Goal: Task Accomplishment & Management: Manage account settings

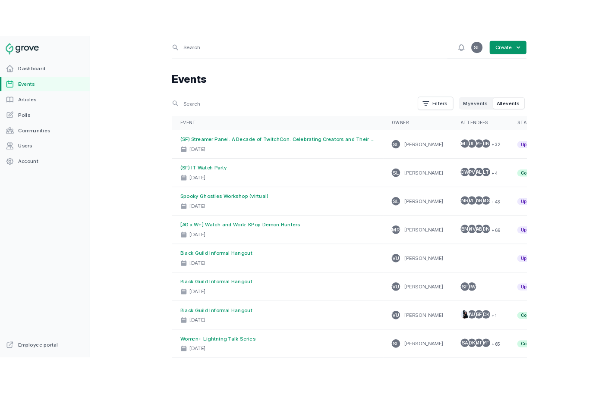
scroll to position [27, 0]
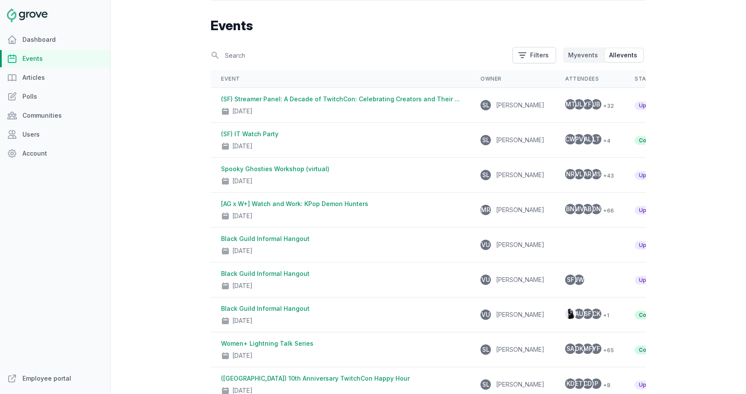
click at [70, 58] on link "Events" at bounding box center [55, 58] width 110 height 17
click at [48, 380] on link "Employee portal" at bounding box center [55, 378] width 110 height 17
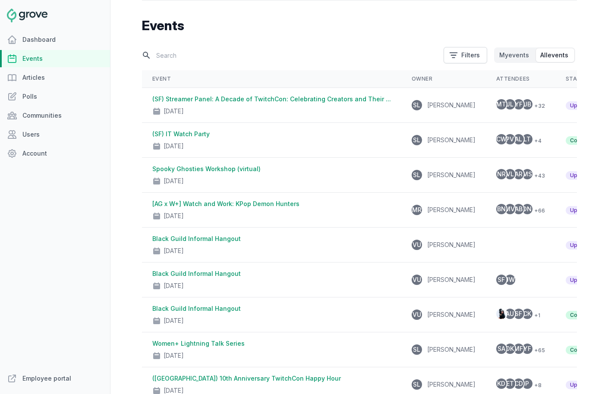
click at [179, 51] on input "text" at bounding box center [290, 55] width 296 height 15
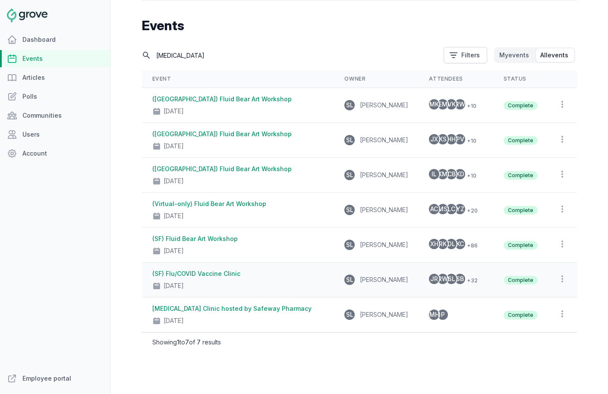
type input "[MEDICAL_DATA]"
click at [226, 273] on link "(SF) Flu/COVID Vaccine Clinic" at bounding box center [196, 273] width 88 height 7
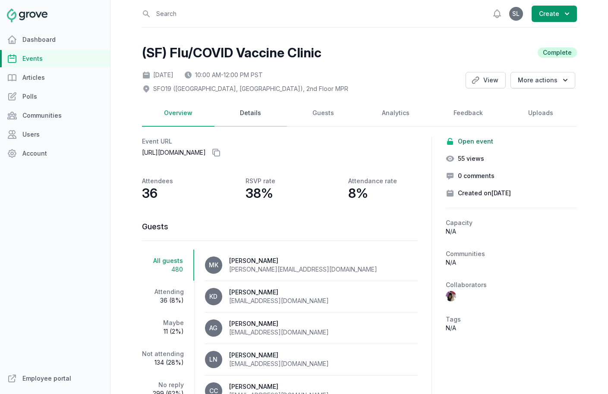
click at [251, 125] on link "Details" at bounding box center [250, 113] width 72 height 27
select select "43"
select select "10:00 AM"
select select "12:00 PM"
select select "89"
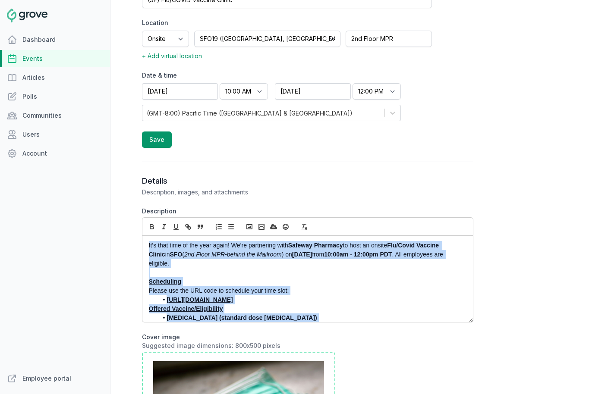
scroll to position [87, 0]
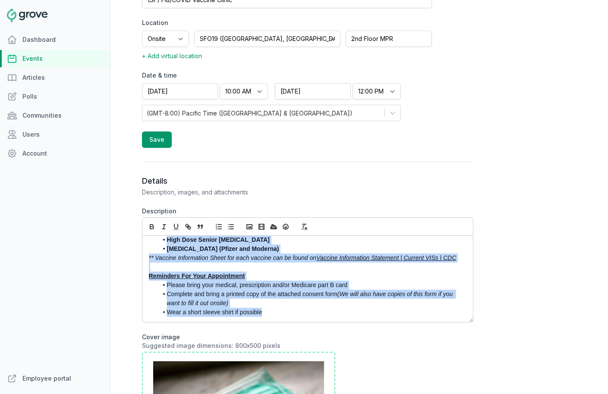
drag, startPoint x: 147, startPoint y: 248, endPoint x: 287, endPoint y: 383, distance: 194.4
copy div "It’s that time of the year again! We’re partnering with Safeway Pharmacy to hos…"
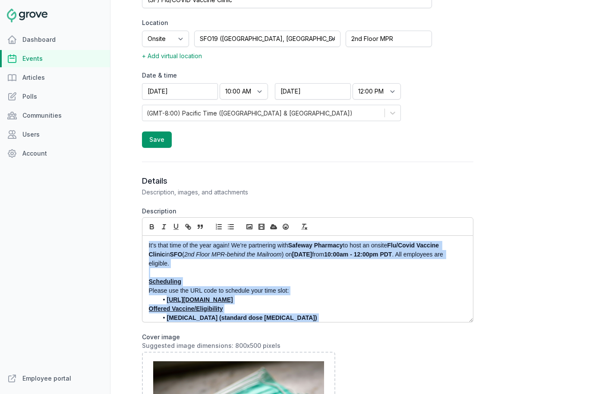
scroll to position [18, 0]
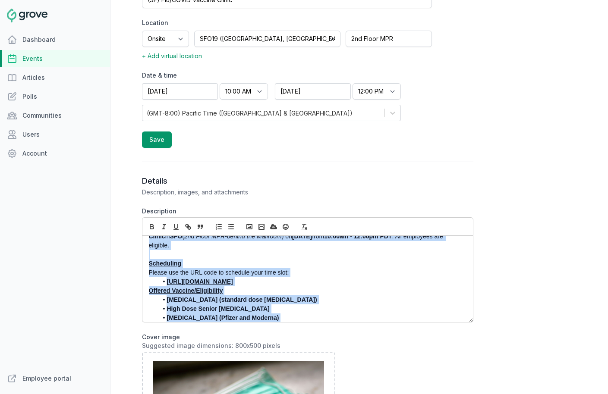
click at [270, 295] on p "Offered Vaccine/Eligibility" at bounding box center [305, 291] width 313 height 9
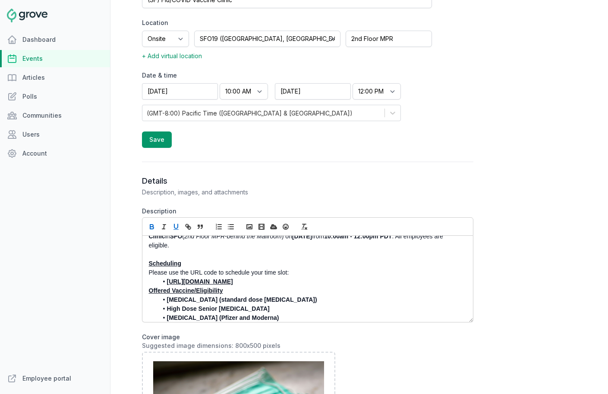
scroll to position [0, 0]
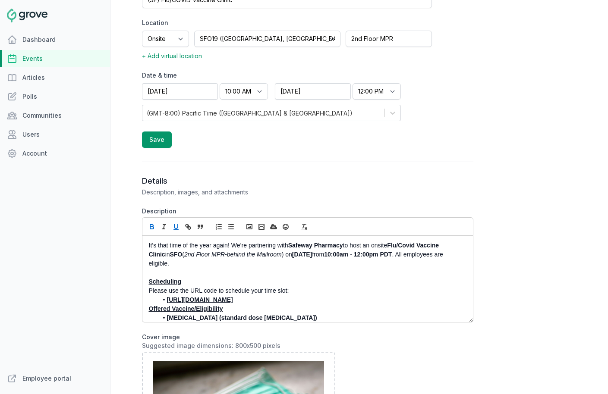
click at [268, 269] on p at bounding box center [305, 272] width 313 height 9
click at [277, 266] on p "It’s that time of the year again! We’re partnering with Safeway Pharmacy to hos…" at bounding box center [305, 254] width 313 height 27
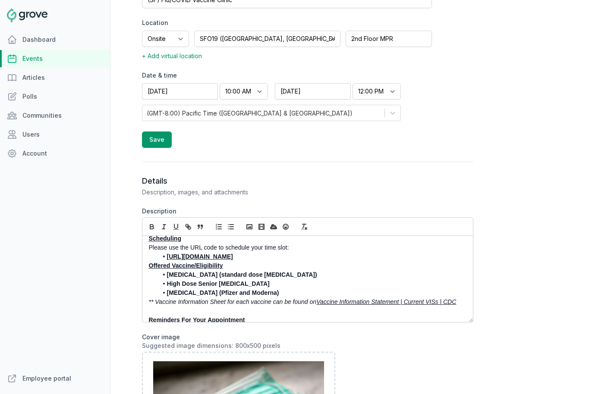
scroll to position [44, 0]
click at [39, 57] on link "Events" at bounding box center [55, 58] width 110 height 17
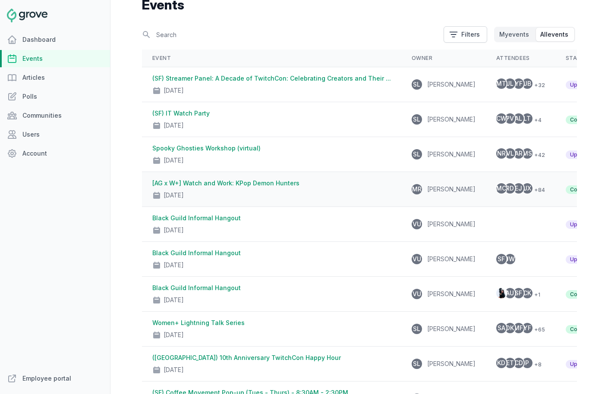
scroll to position [48, 0]
click at [262, 153] on div "[DATE]" at bounding box center [271, 158] width 239 height 12
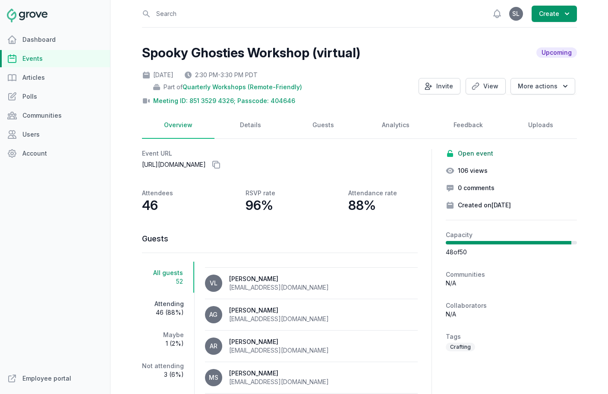
click at [171, 309] on span "46 (88%)" at bounding box center [163, 313] width 42 height 9
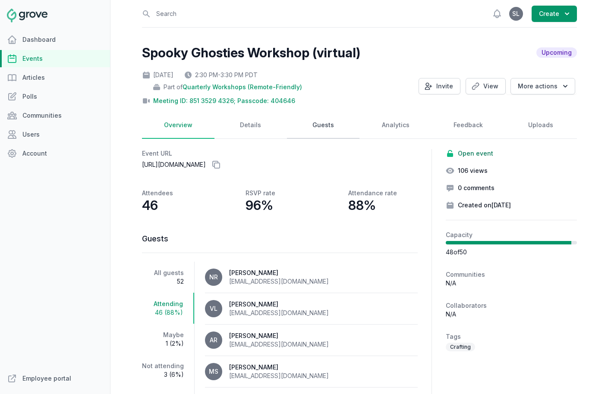
click at [327, 123] on link "Guests" at bounding box center [323, 125] width 72 height 27
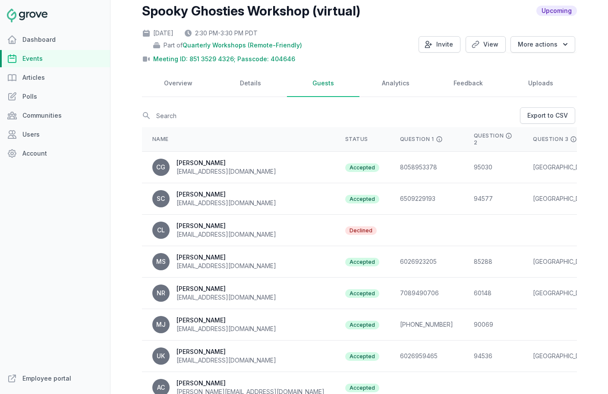
scroll to position [45, 0]
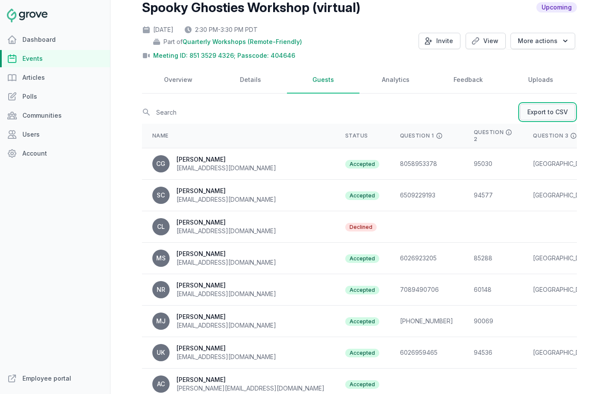
click at [546, 116] on link "Export to CSV" at bounding box center [547, 112] width 55 height 16
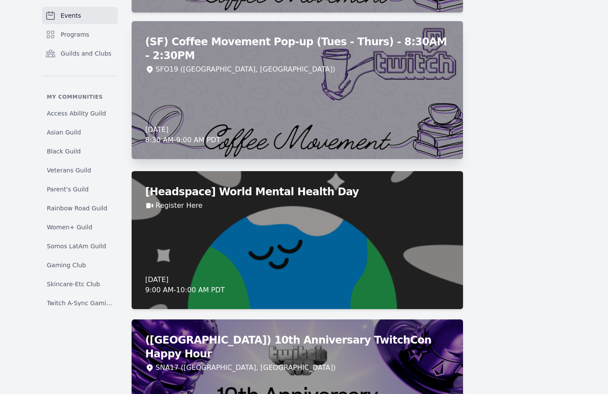
scroll to position [2367, 0]
